Goal: Task Accomplishment & Management: Use online tool/utility

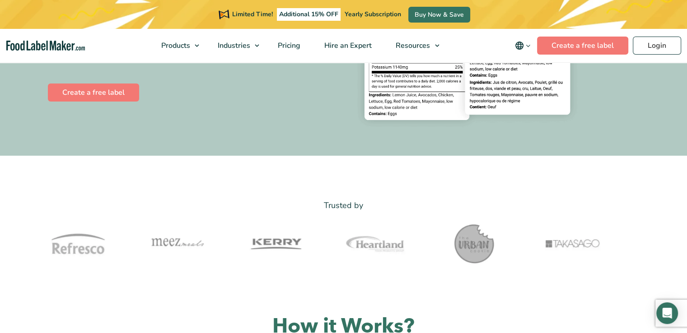
scroll to position [181, 0]
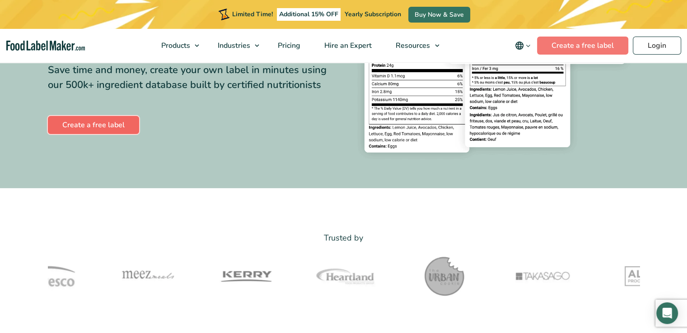
click at [116, 119] on link "Create a free label" at bounding box center [93, 125] width 91 height 18
